Goal: Task Accomplishment & Management: Use online tool/utility

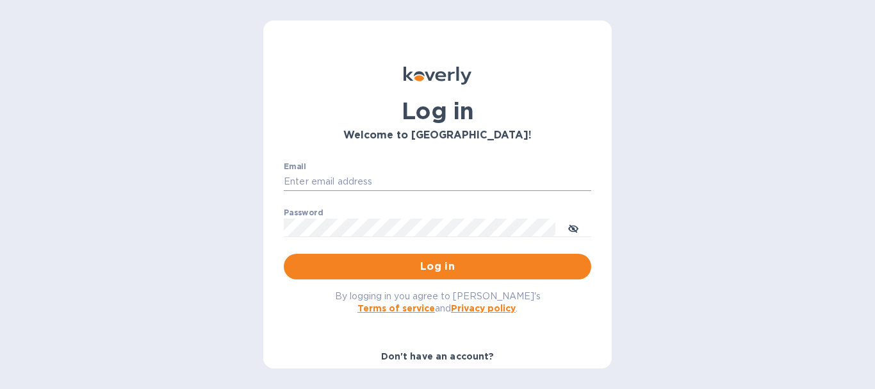
click at [319, 184] on input "Email" at bounding box center [437, 181] width 307 height 19
type input "[EMAIL_ADDRESS][DOMAIN_NAME]"
click at [284, 254] on button "Log in" at bounding box center [437, 267] width 307 height 26
click at [447, 180] on input "Email" at bounding box center [437, 181] width 307 height 19
type input "crystal@atsshipnow.com"
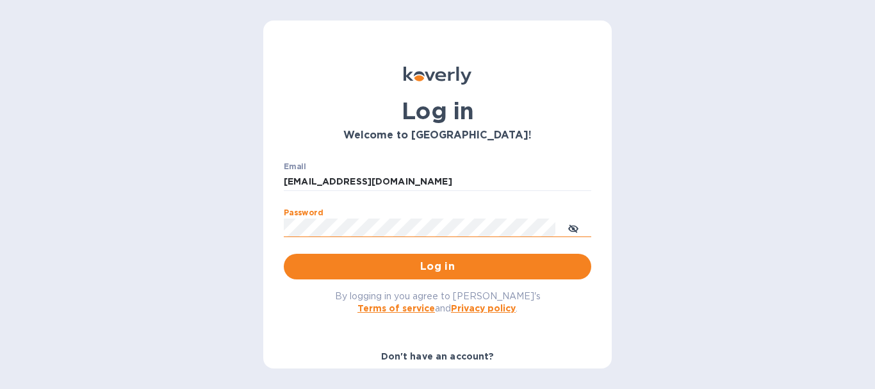
click at [577, 226] on icon "toggle password visibility" at bounding box center [573, 229] width 10 height 10
click at [284, 254] on button "Log in" at bounding box center [437, 267] width 307 height 26
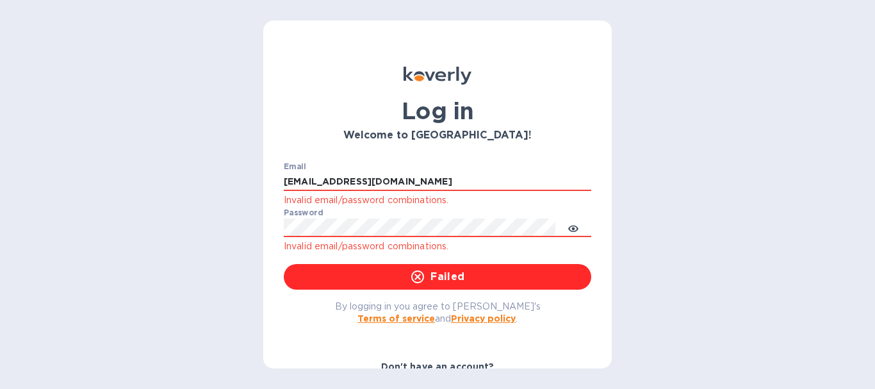
click at [697, 247] on div "Log in Welcome to Koverly! Email crystal@atsshipnow.com Invalid email/password …" at bounding box center [437, 194] width 875 height 389
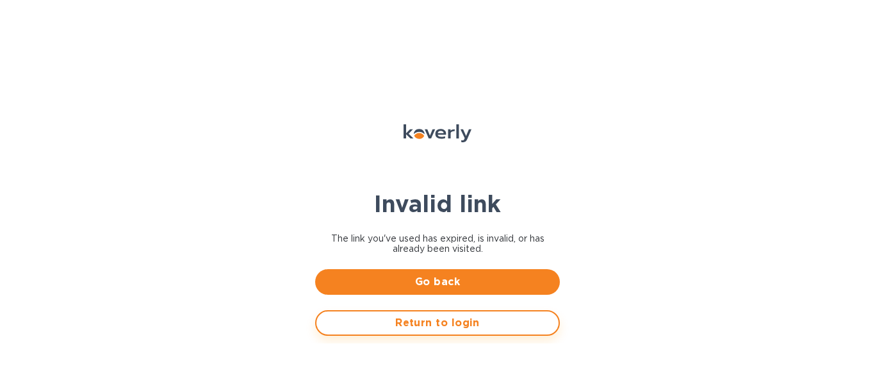
click at [461, 324] on span "Return to login" at bounding box center [438, 322] width 222 height 15
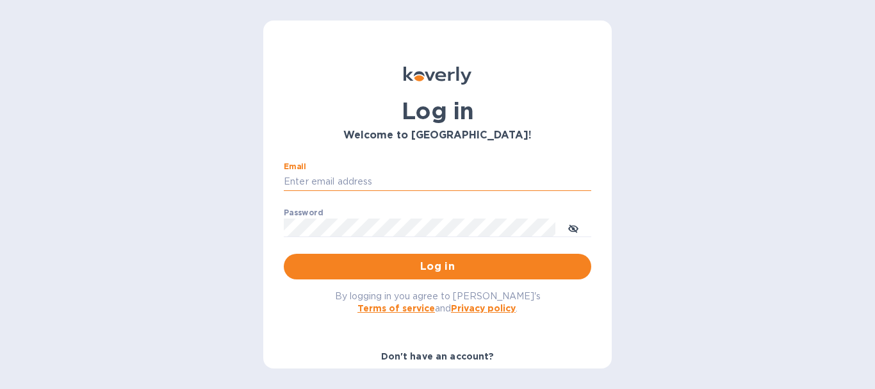
click at [384, 187] on input "Email" at bounding box center [437, 181] width 307 height 19
type input "[EMAIL_ADDRESS][DOMAIN_NAME]"
click at [393, 217] on div "Password ​" at bounding box center [437, 231] width 307 height 46
click at [570, 228] on icon "toggle password visibility" at bounding box center [573, 228] width 10 height 6
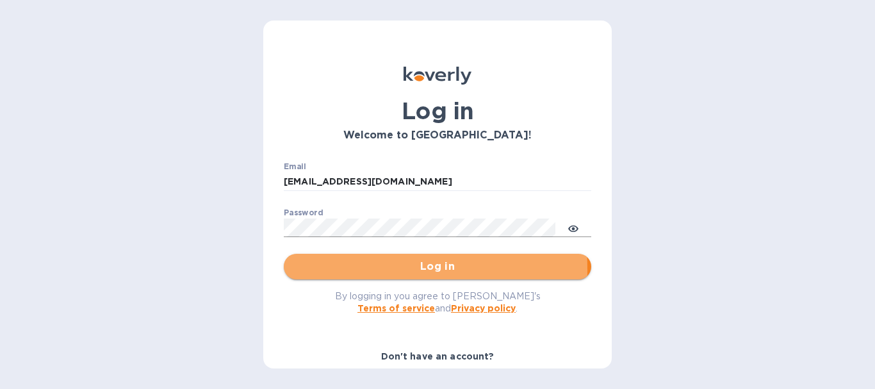
click at [309, 269] on span "Log in" at bounding box center [437, 266] width 287 height 15
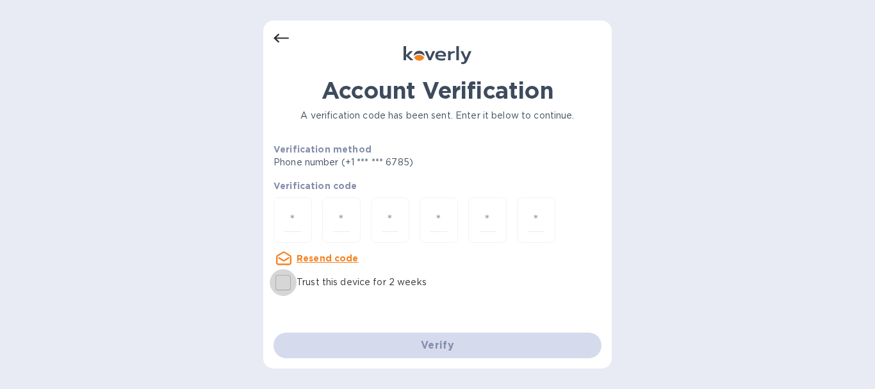
click at [279, 280] on input "Trust this device for 2 weeks" at bounding box center [283, 282] width 27 height 27
checkbox input "true"
click at [279, 220] on div at bounding box center [293, 219] width 38 height 45
type input "2"
type input "6"
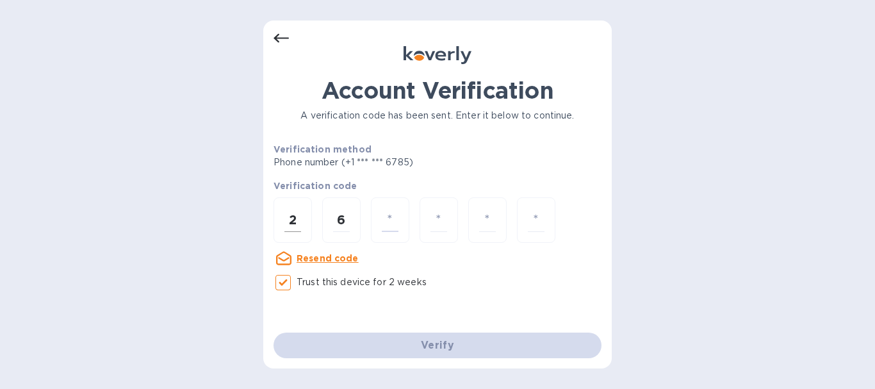
type input "0"
type input "1"
type input "5"
type input "6"
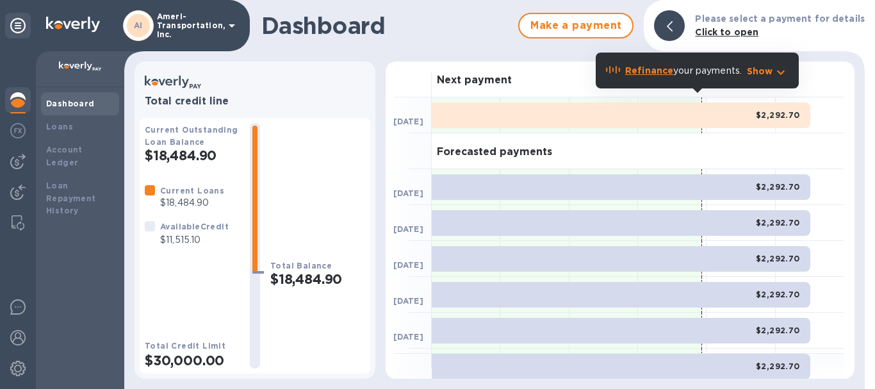
click at [674, 22] on div at bounding box center [669, 25] width 31 height 31
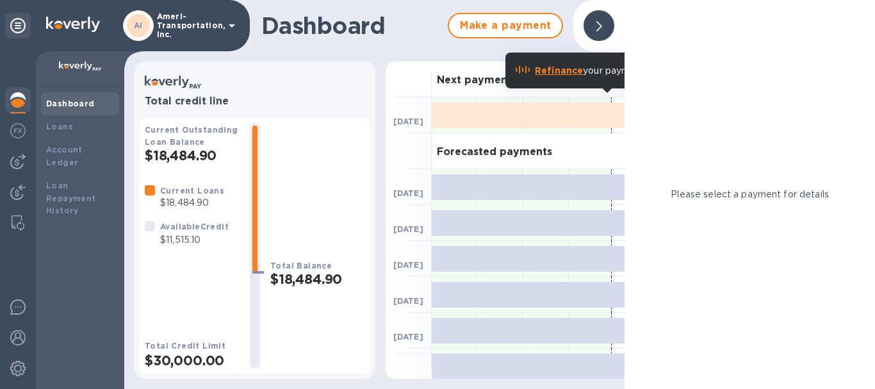
click at [595, 24] on div at bounding box center [599, 25] width 31 height 31
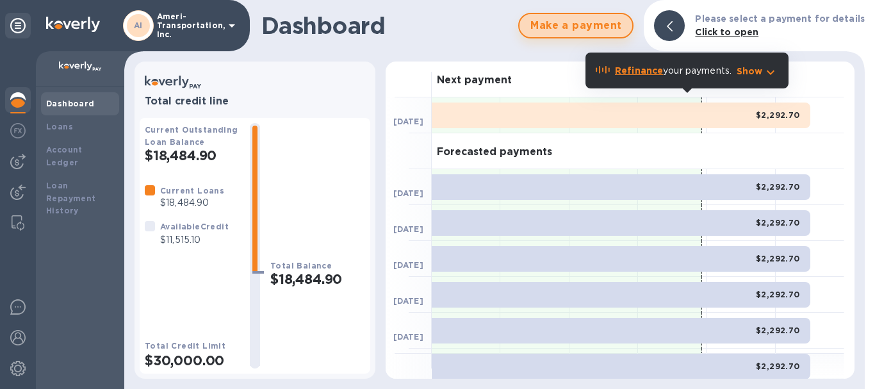
click at [553, 24] on span "Make a payment" at bounding box center [576, 25] width 92 height 15
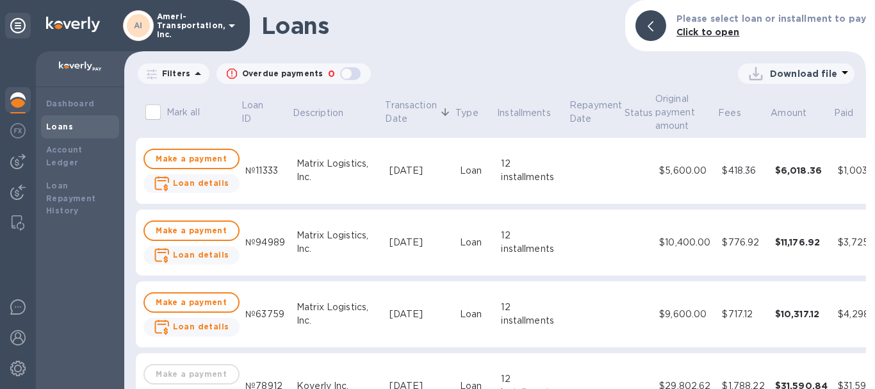
drag, startPoint x: 863, startPoint y: 139, endPoint x: 864, endPoint y: 165, distance: 26.3
click at [864, 165] on div "Mark all Loan ID Description Transaction Date Type Installments Repayment Date …" at bounding box center [495, 239] width 747 height 303
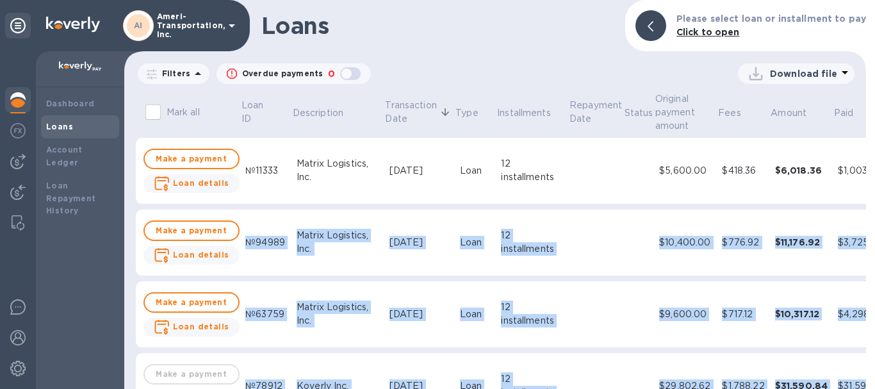
drag, startPoint x: 863, startPoint y: 147, endPoint x: 867, endPoint y: 197, distance: 50.1
click at [867, 197] on div "Loans Please select loan or installment to pay Click to open Filters Overdue pa…" at bounding box center [500, 194] width 752 height 389
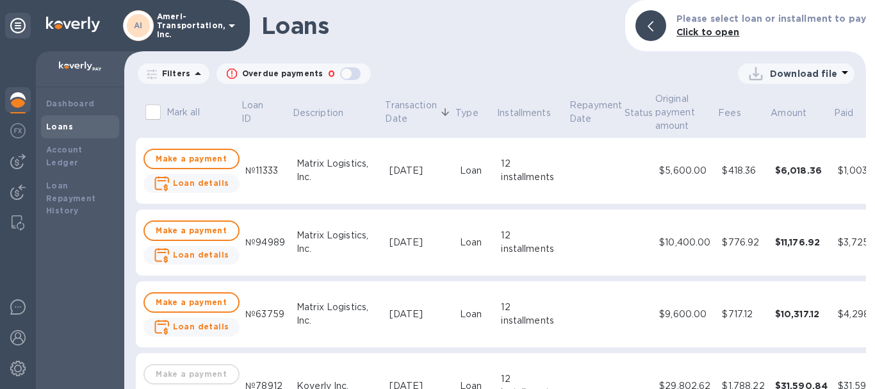
click at [493, 20] on h1 "Loans" at bounding box center [438, 25] width 354 height 27
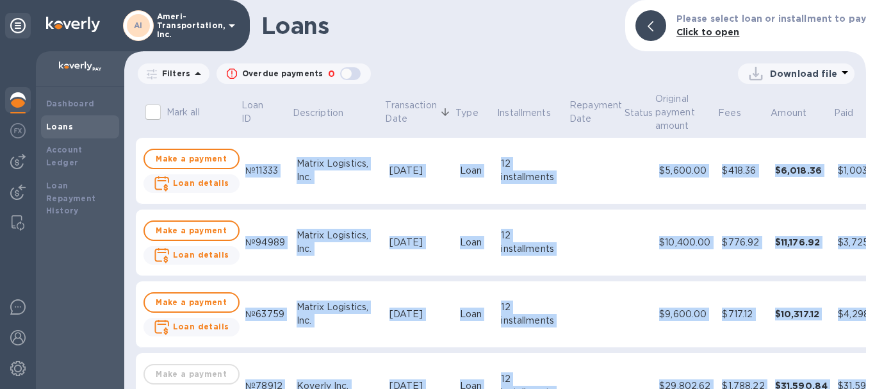
drag, startPoint x: 862, startPoint y: 127, endPoint x: 871, endPoint y: 215, distance: 87.6
click at [871, 215] on div "Loans Please select loan or installment to pay Click to open Filters Overdue pa…" at bounding box center [500, 194] width 752 height 389
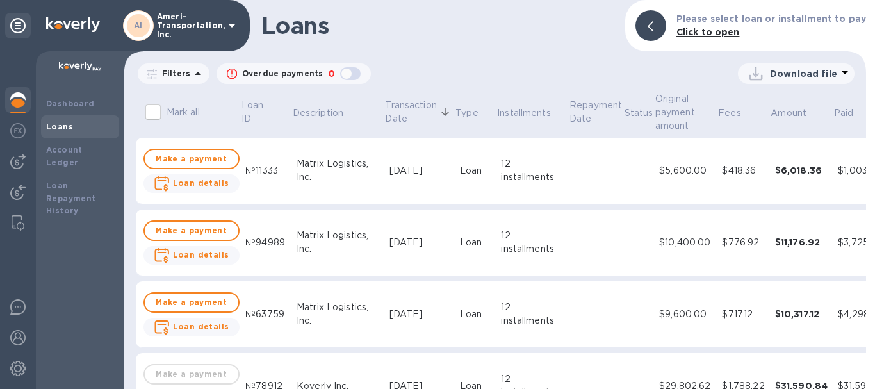
click at [466, 52] on div "Loans Please select loan or installment to pay Click to open Filters Overdue pa…" at bounding box center [495, 194] width 742 height 389
drag, startPoint x: 449, startPoint y: 53, endPoint x: 530, endPoint y: -68, distance: 145.9
click at [530, 0] on html "AI Ameri-Transportation, Inc. Dashboard Loans Account Ledger Loan Repayment His…" at bounding box center [437, 194] width 875 height 389
click at [495, 66] on div "Download file" at bounding box center [613, 73] width 484 height 20
